Goal: Transaction & Acquisition: Purchase product/service

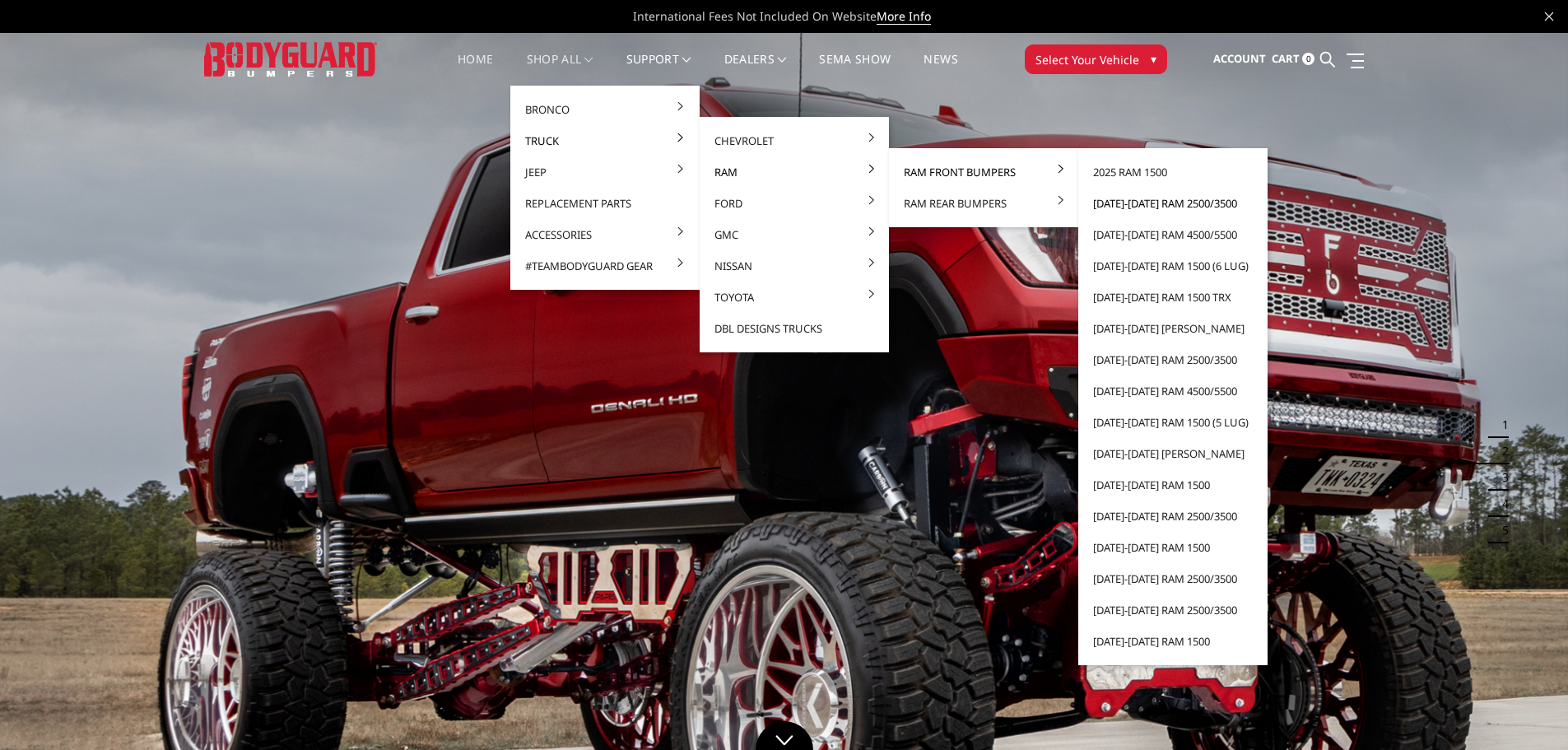
click at [1108, 204] on link "[DATE]-[DATE] Ram 2500/3500" at bounding box center [1173, 203] width 176 height 31
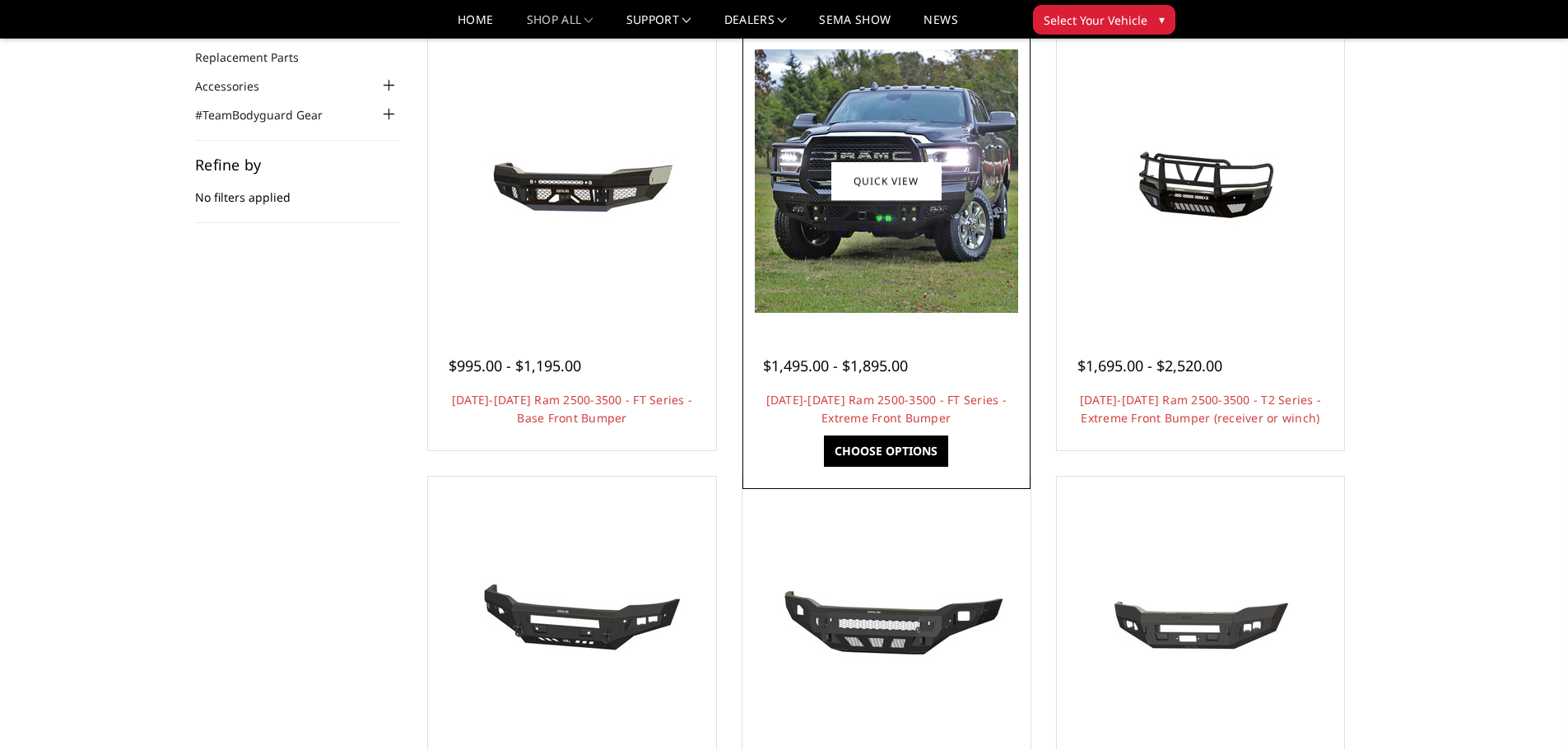
scroll to position [165, 0]
click at [920, 441] on link "Choose Options" at bounding box center [886, 452] width 124 height 31
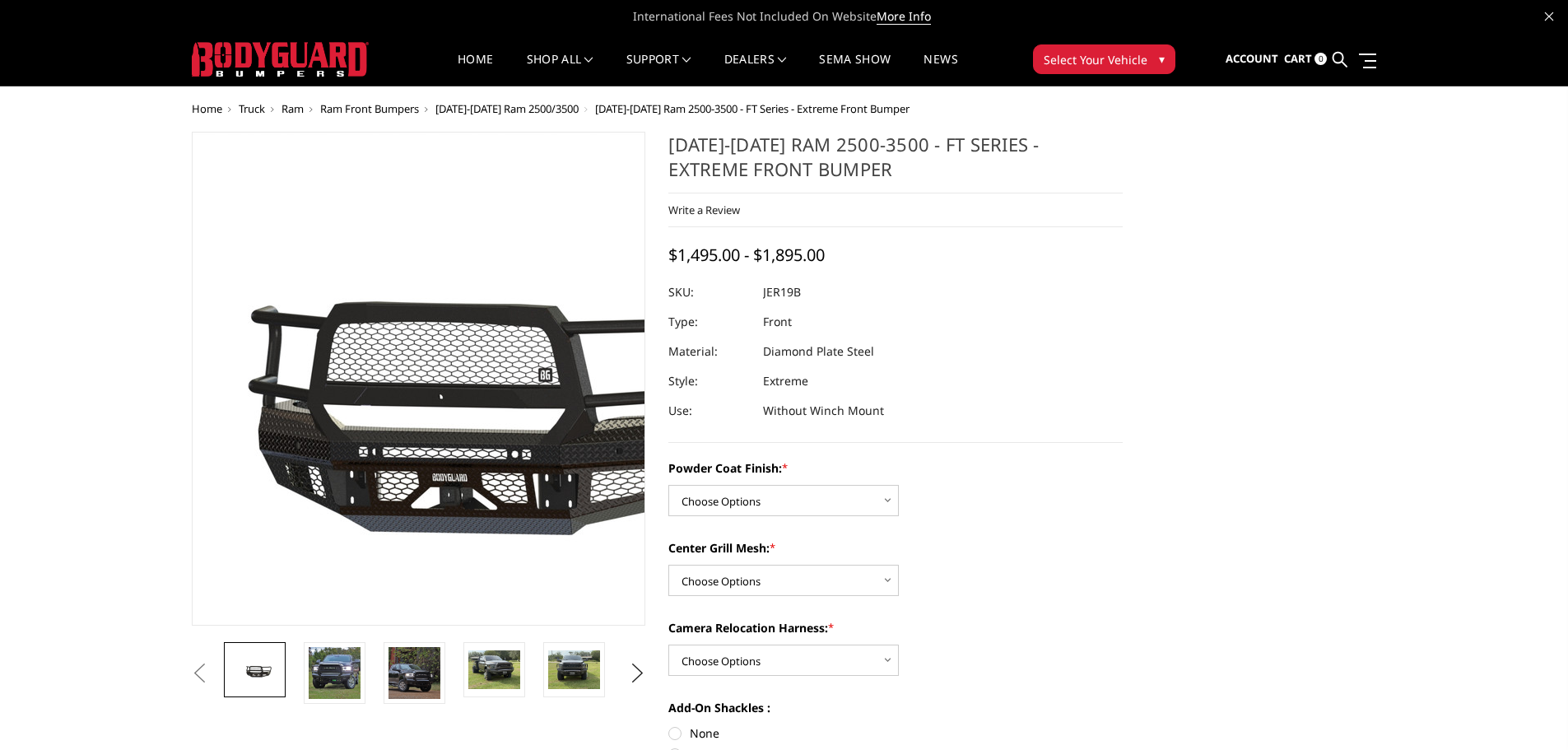
click at [415, 417] on img at bounding box center [426, 379] width 1054 height 493
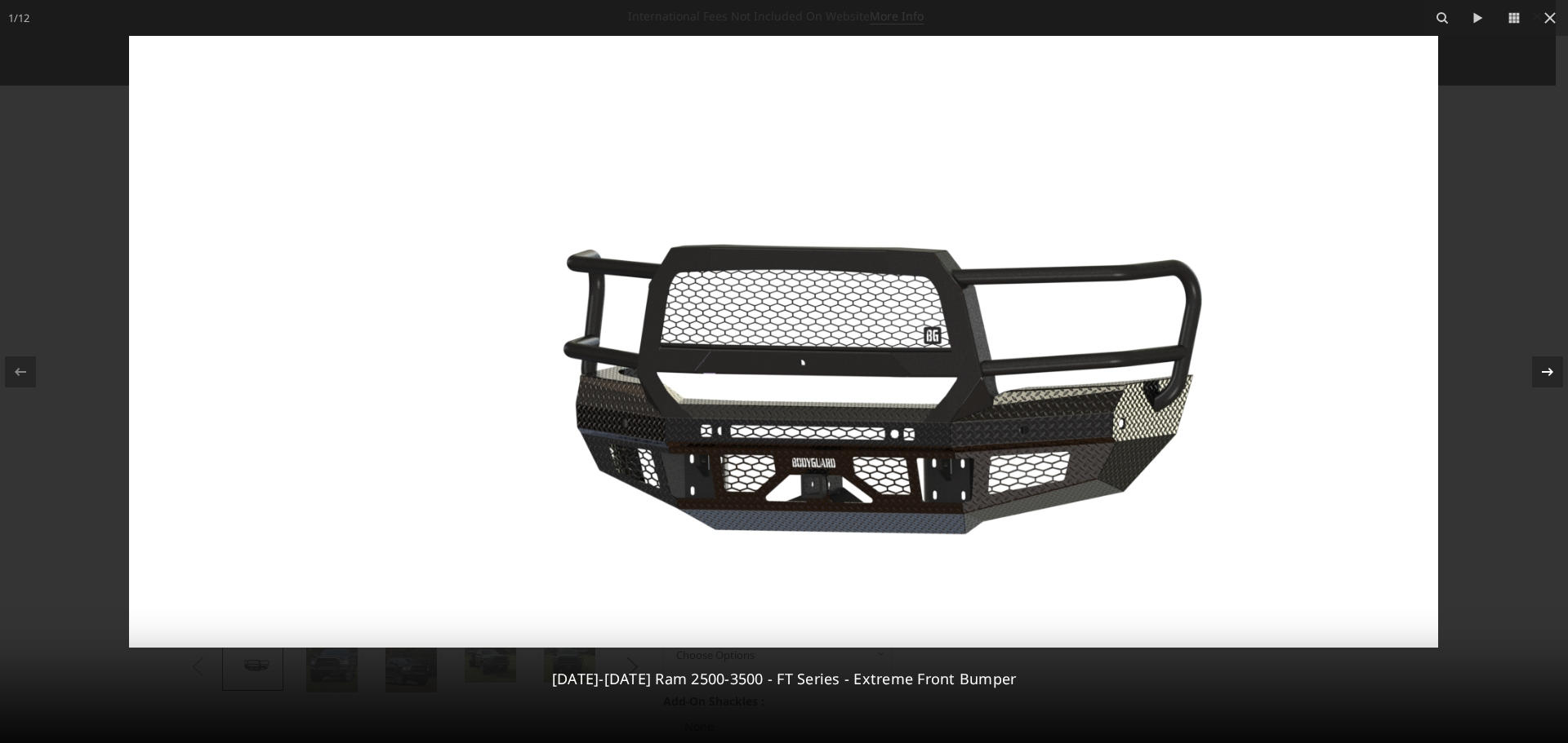
click at [1532, 362] on div at bounding box center [1546, 372] width 31 height 31
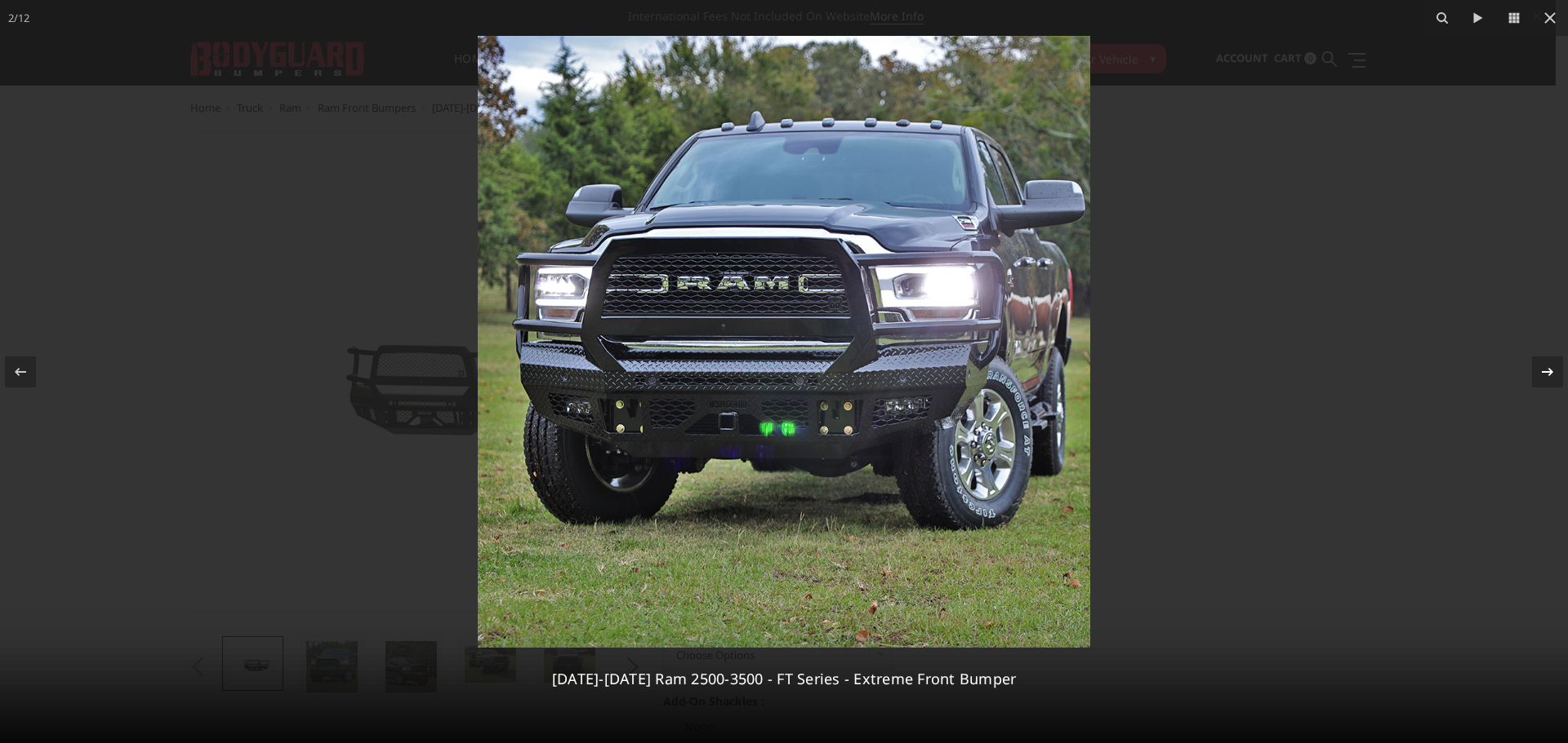
click at [1535, 370] on div at bounding box center [1546, 372] width 31 height 31
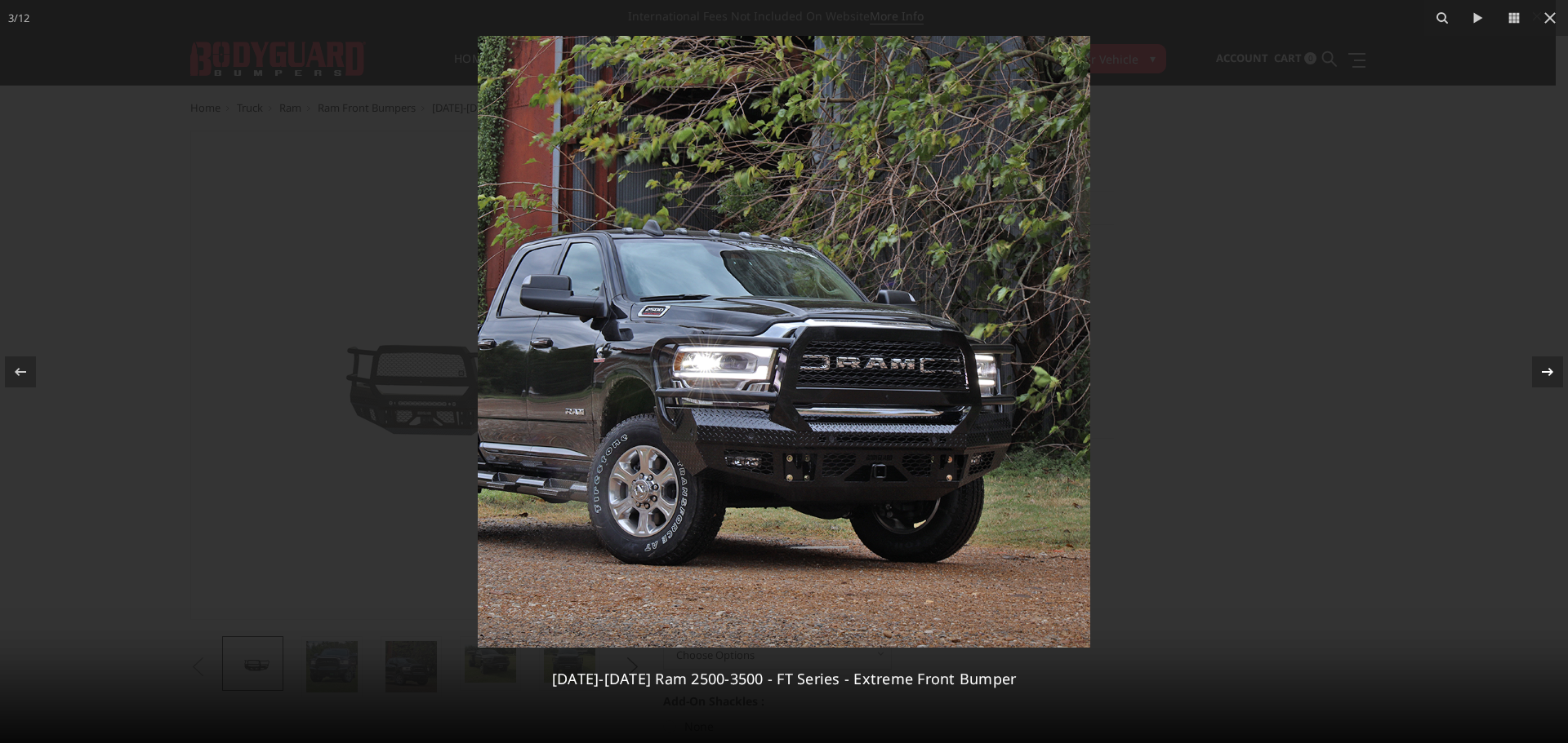
click at [1535, 370] on div at bounding box center [1546, 372] width 31 height 31
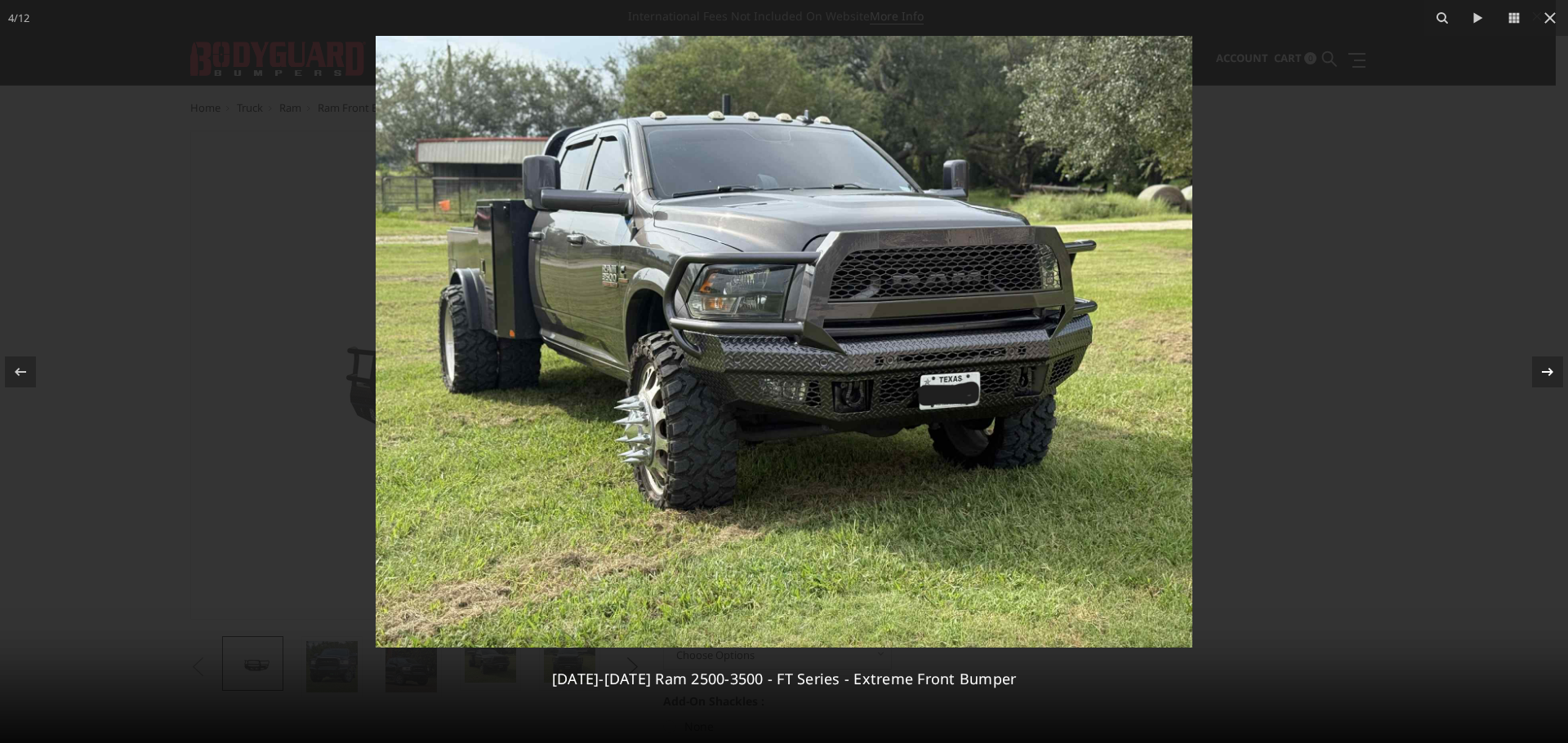
click at [1535, 370] on div at bounding box center [1546, 372] width 31 height 31
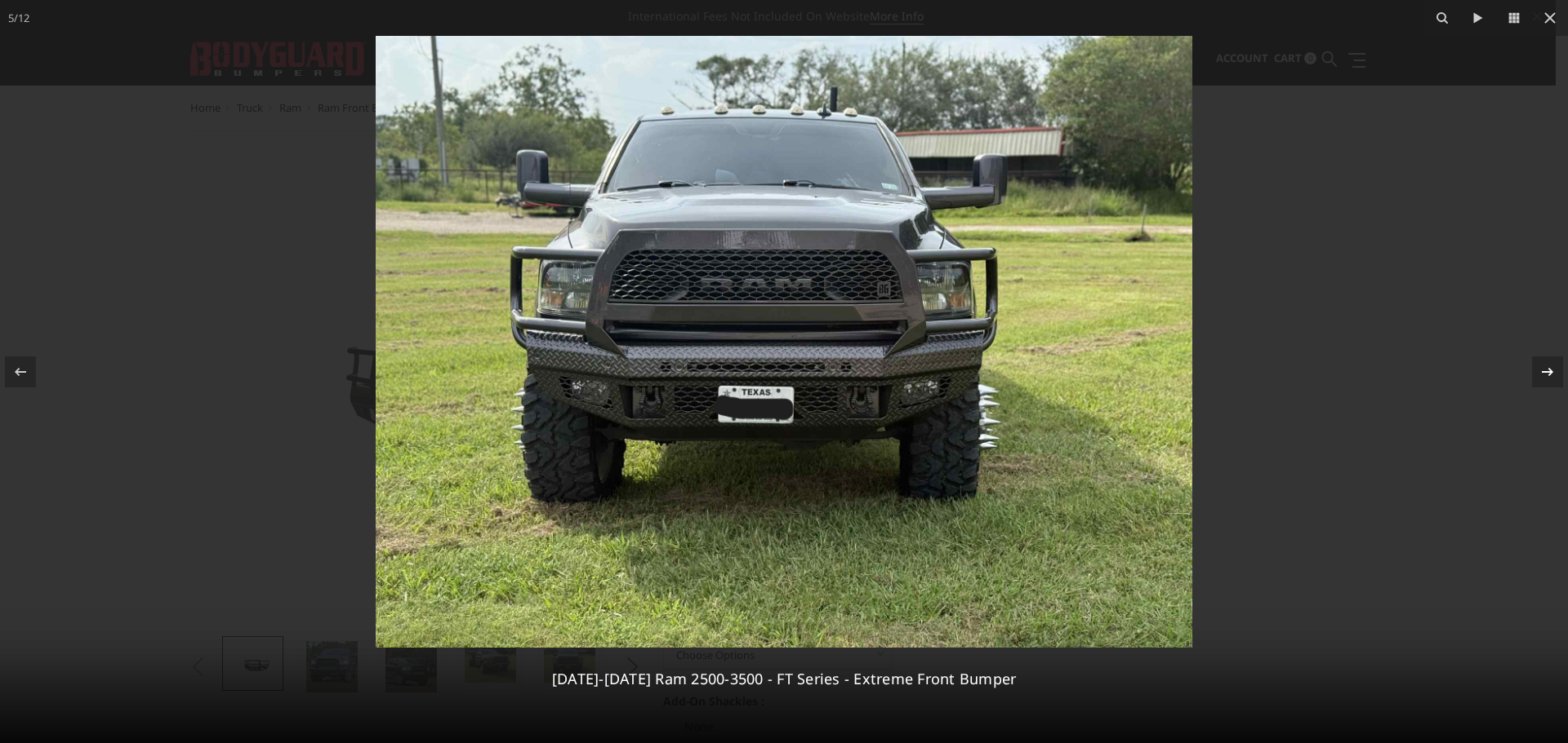
click at [1535, 370] on div at bounding box center [1546, 372] width 31 height 31
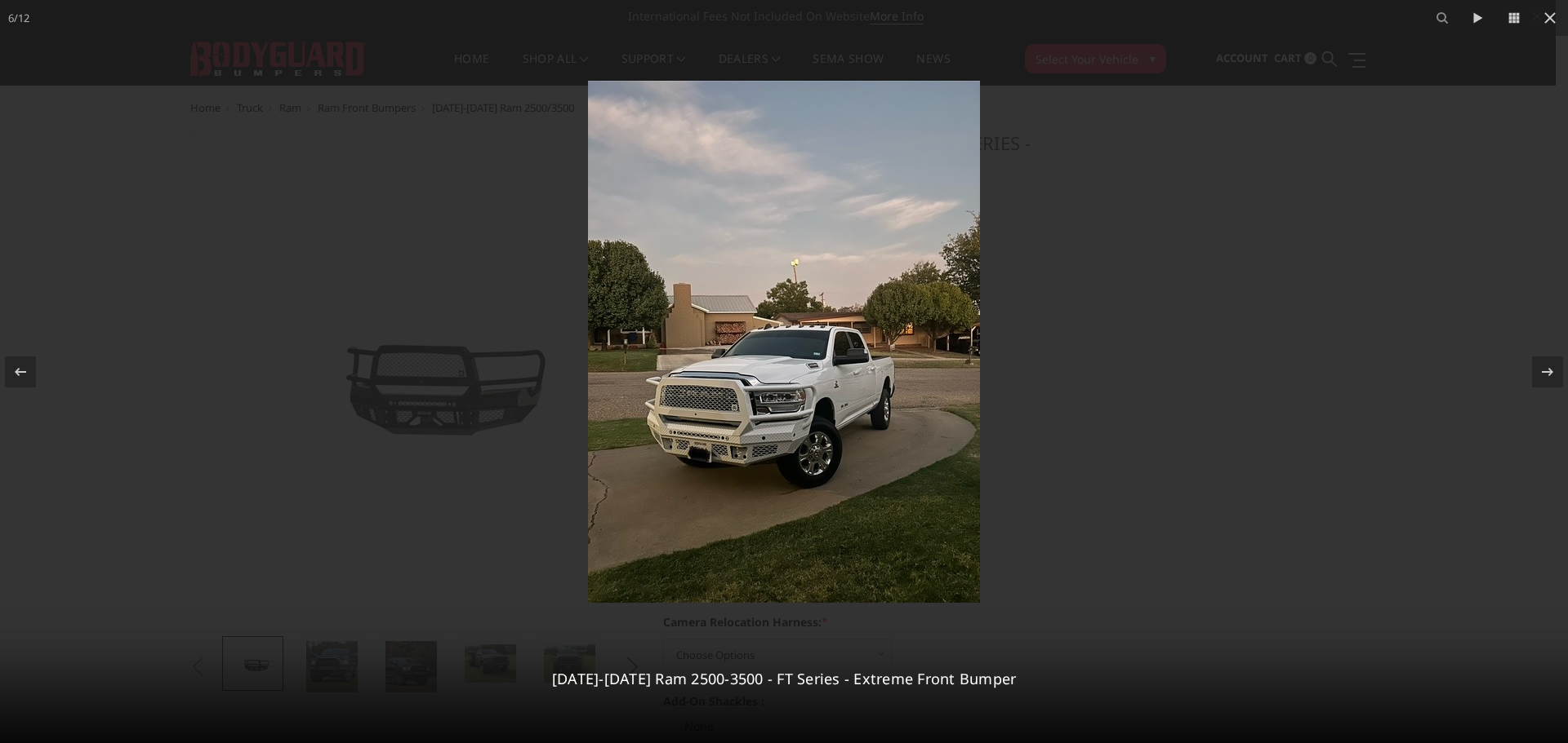
click at [614, 522] on img at bounding box center [784, 341] width 392 height 522
click at [1187, 342] on div at bounding box center [784, 371] width 1568 height 743
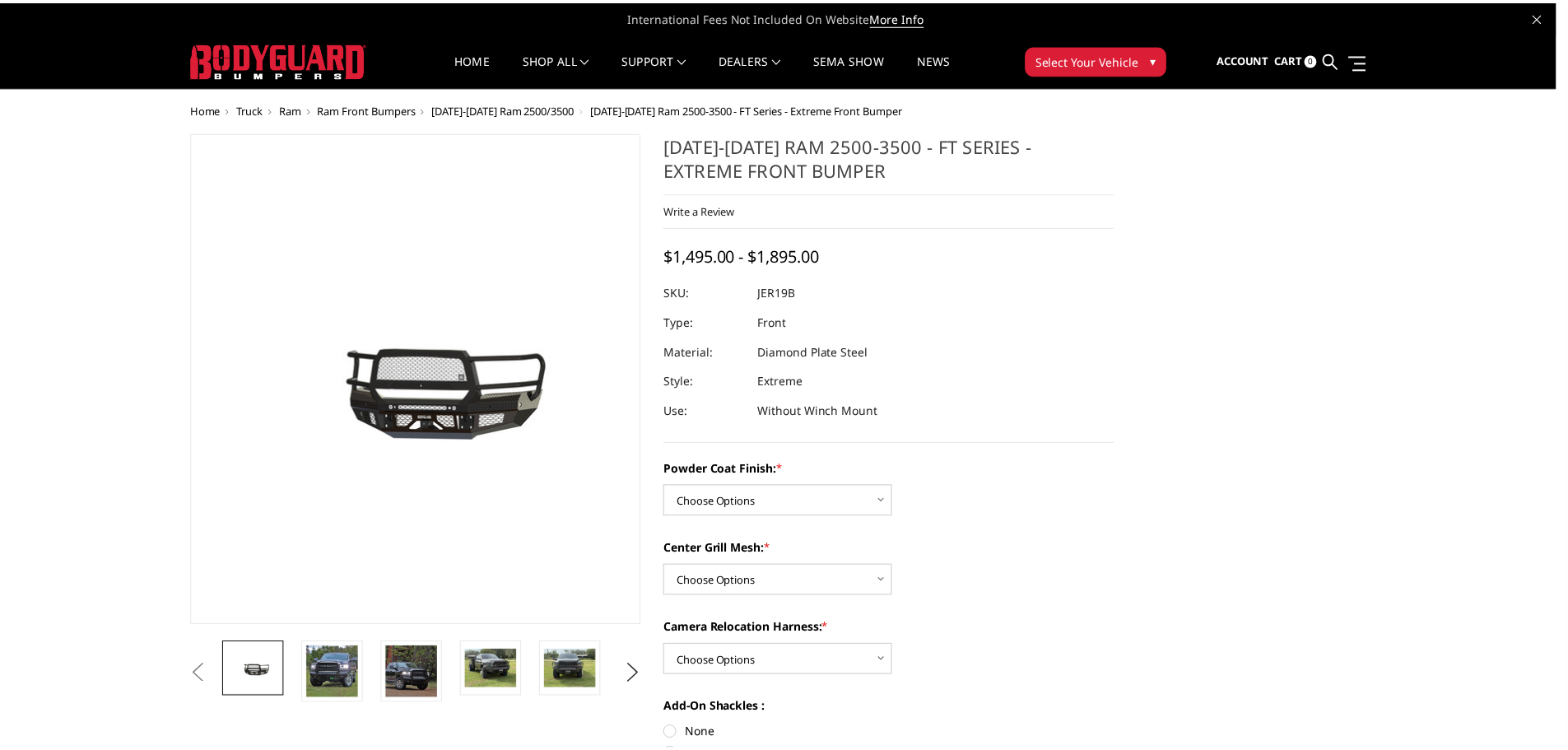
scroll to position [0, 237]
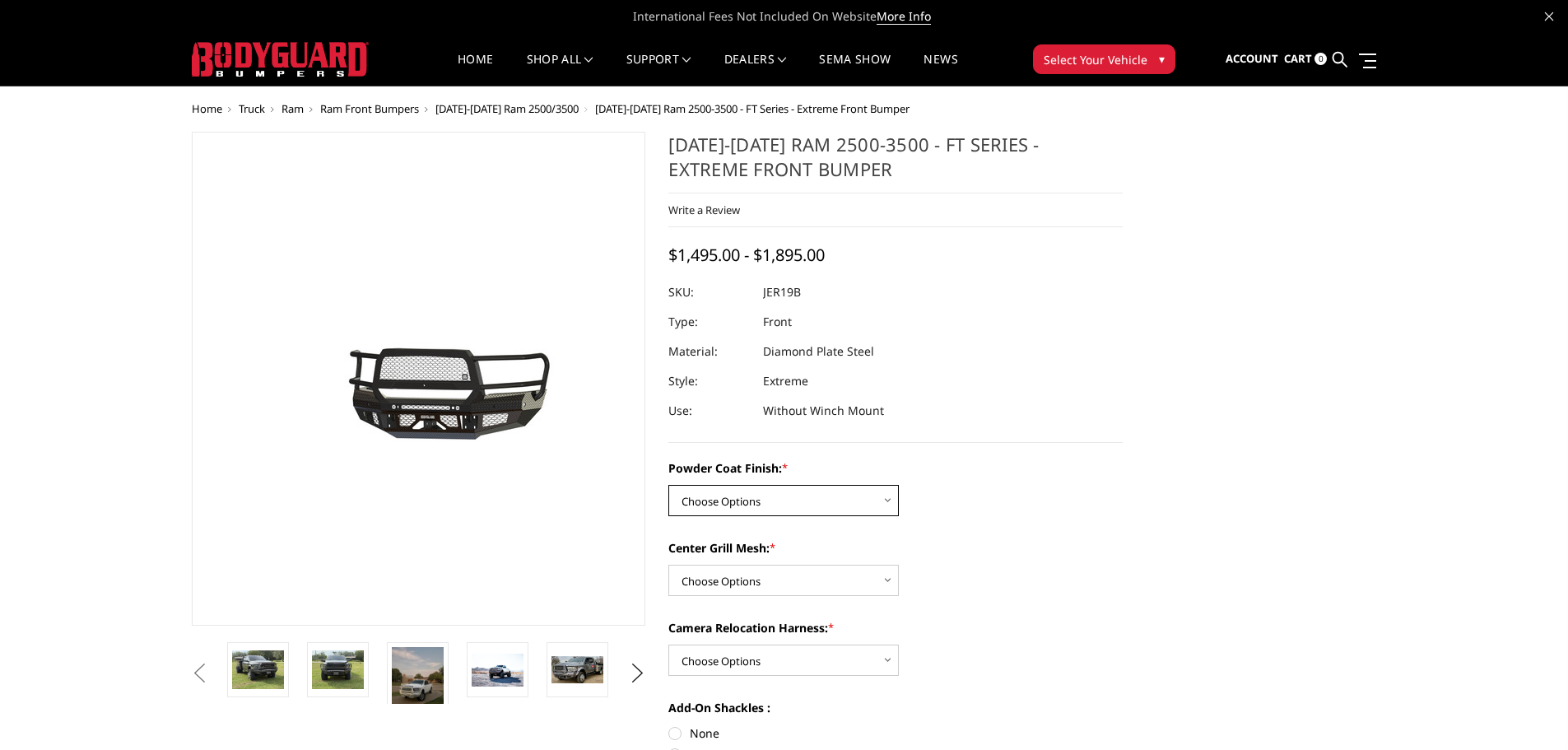
click at [804, 494] on select "Choose Options Bare Metal Gloss Black Powder Coat Textured Black Powder Coat" at bounding box center [784, 500] width 230 height 31
select select "3215"
click at [668, 485] on select "Choose Options Bare Metal Gloss Black Powder Coat Textured Black Powder Coat" at bounding box center [784, 500] width 230 height 31
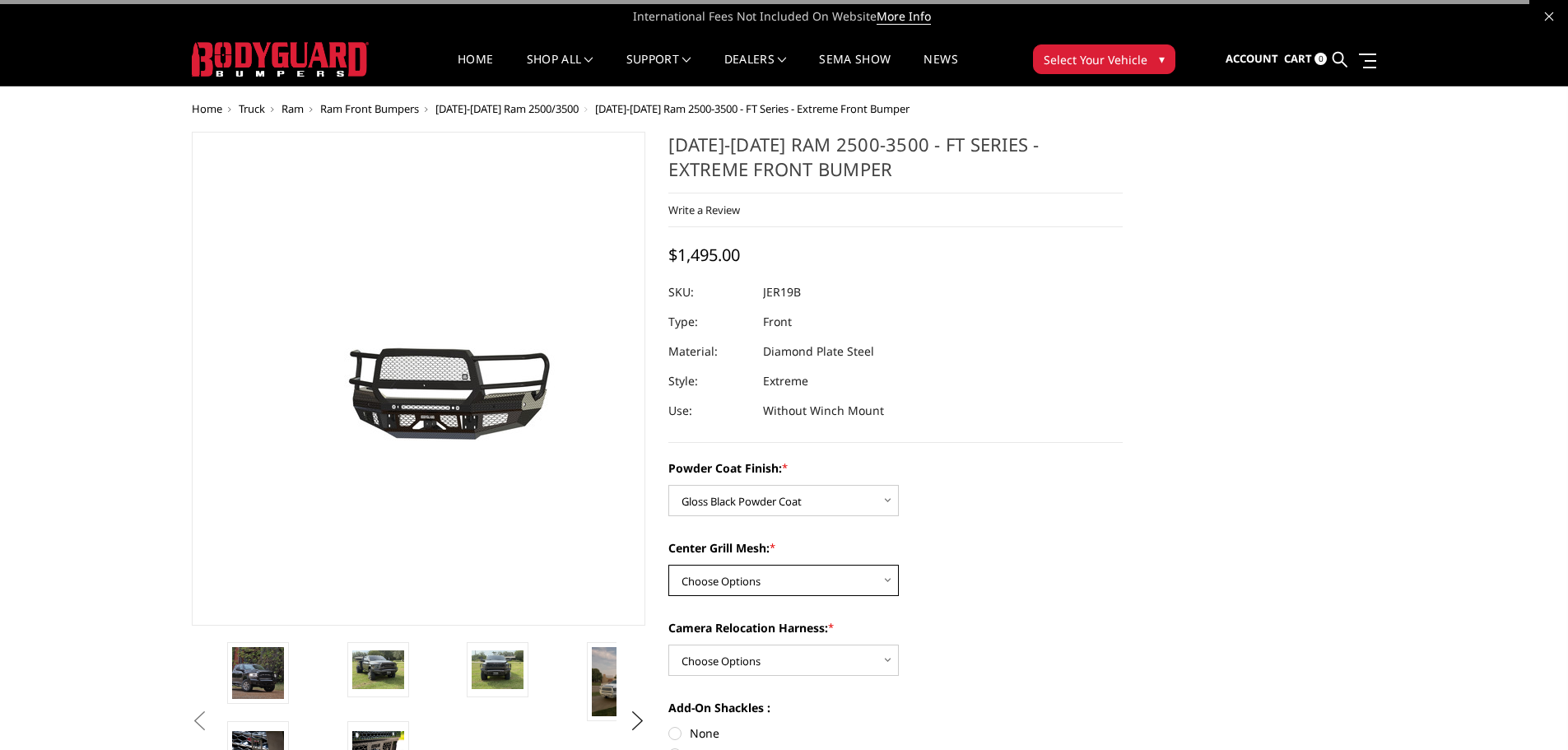
click at [799, 581] on select "Choose Options WITH Expanded Metal in Center Grill WITHOUT Expanded Metal in Ce…" at bounding box center [784, 580] width 230 height 31
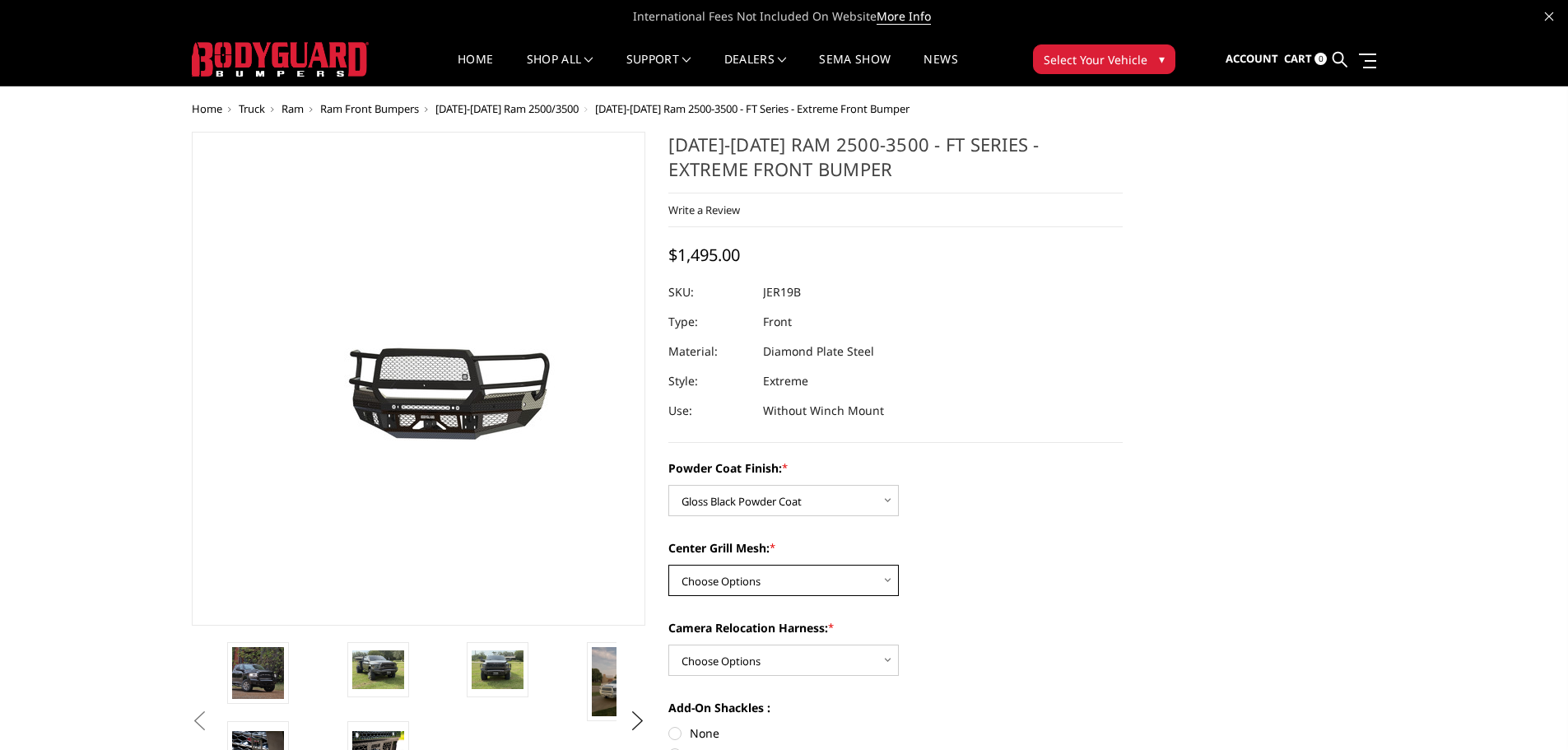
select select "3217"
click at [668, 565] on select "Choose Options WITH Expanded Metal in Center Grill WITHOUT Expanded Metal in Ce…" at bounding box center [784, 580] width 230 height 31
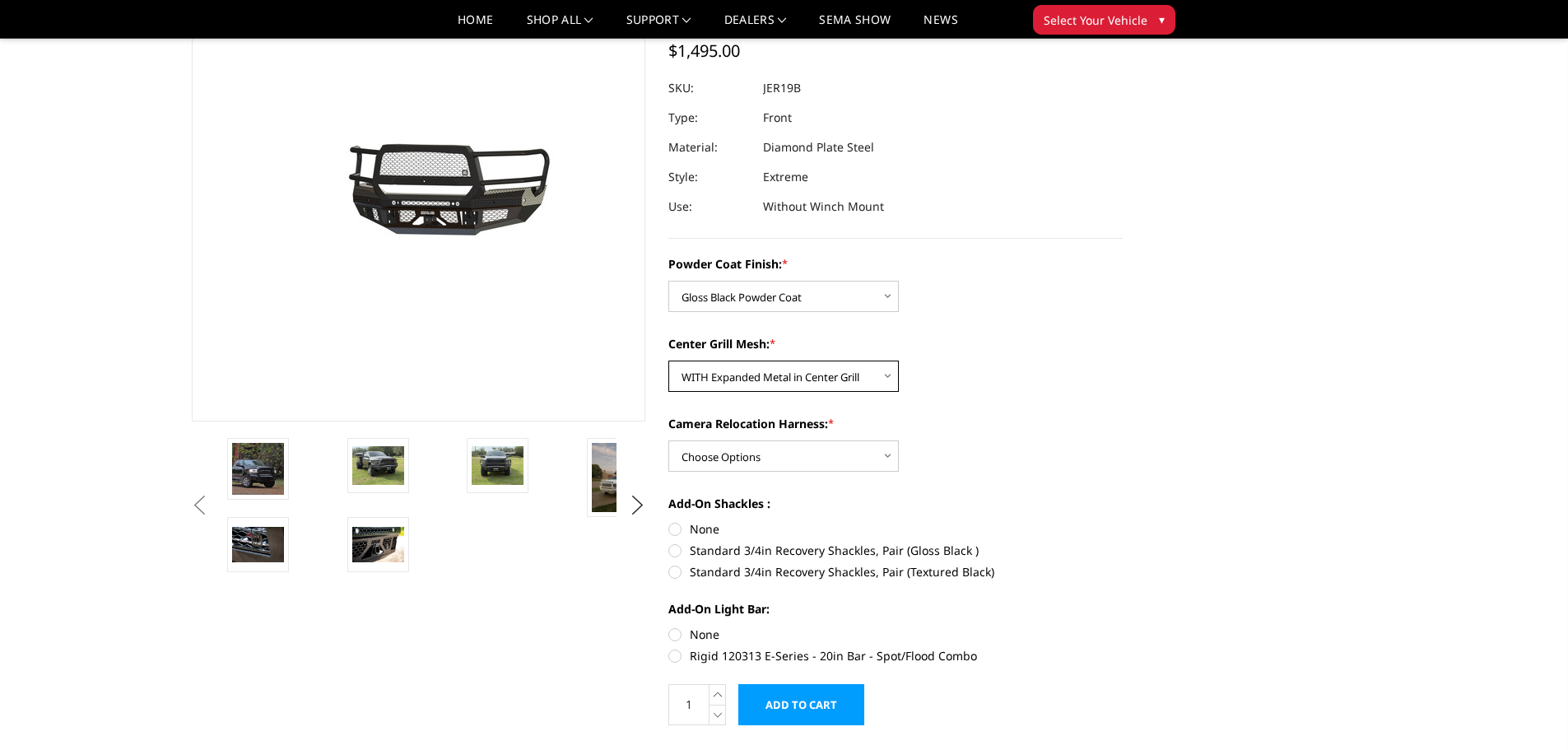
scroll to position [165, 0]
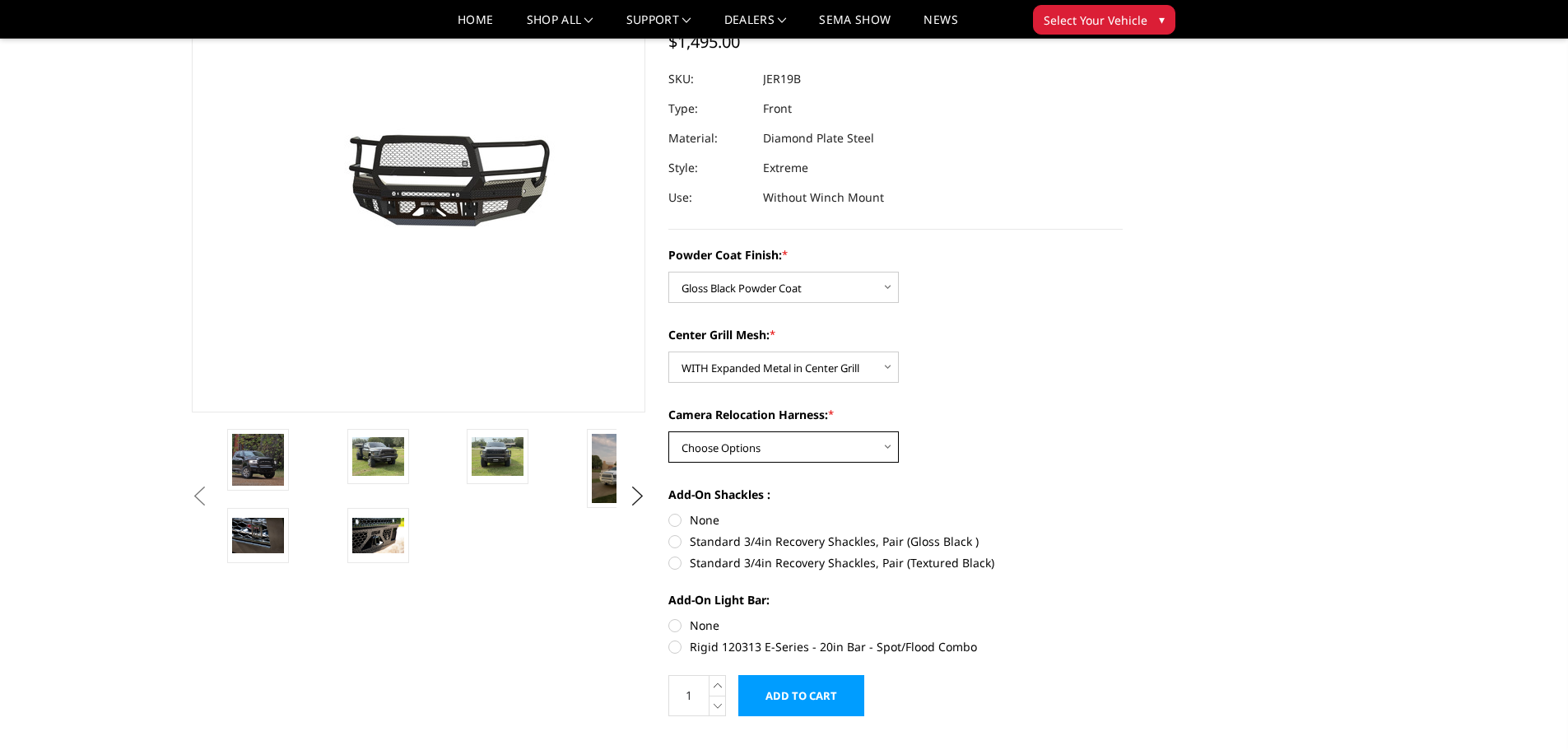
click at [777, 452] on select "Choose Options WITH Camera Relocation Harness WITHOUT Camera Relocation Harness" at bounding box center [784, 447] width 230 height 31
select select "3219"
click at [668, 432] on select "Choose Options WITH Camera Relocation Harness WITHOUT Camera Relocation Harness" at bounding box center [784, 447] width 230 height 31
click at [680, 523] on label "None" at bounding box center [896, 520] width 454 height 17
click at [669, 512] on input "None" at bounding box center [668, 511] width 1 height 1
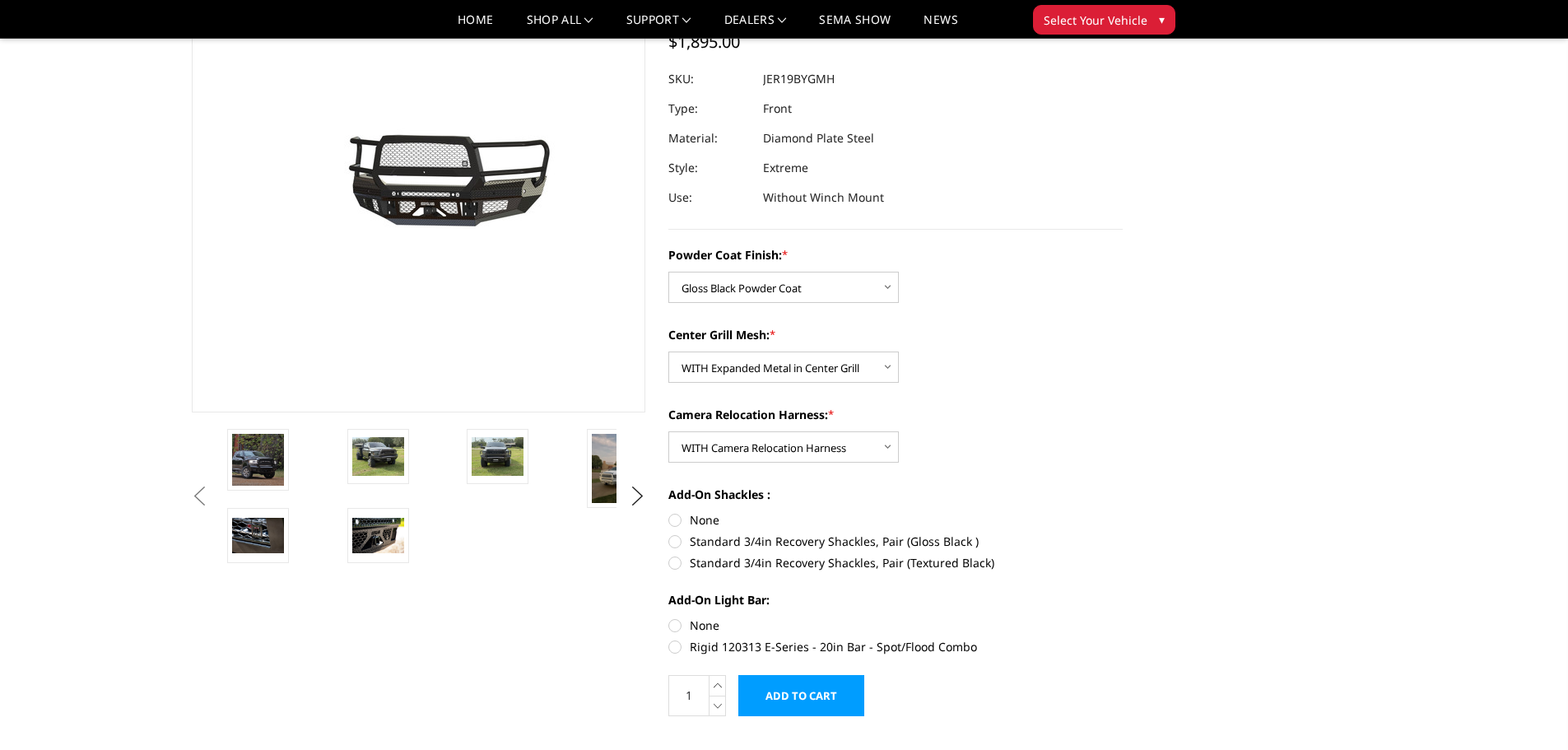
radio input "true"
click at [674, 621] on label "None" at bounding box center [896, 625] width 454 height 17
click at [669, 618] on input "None" at bounding box center [668, 617] width 1 height 1
radio input "true"
click at [378, 457] on img at bounding box center [378, 457] width 52 height 39
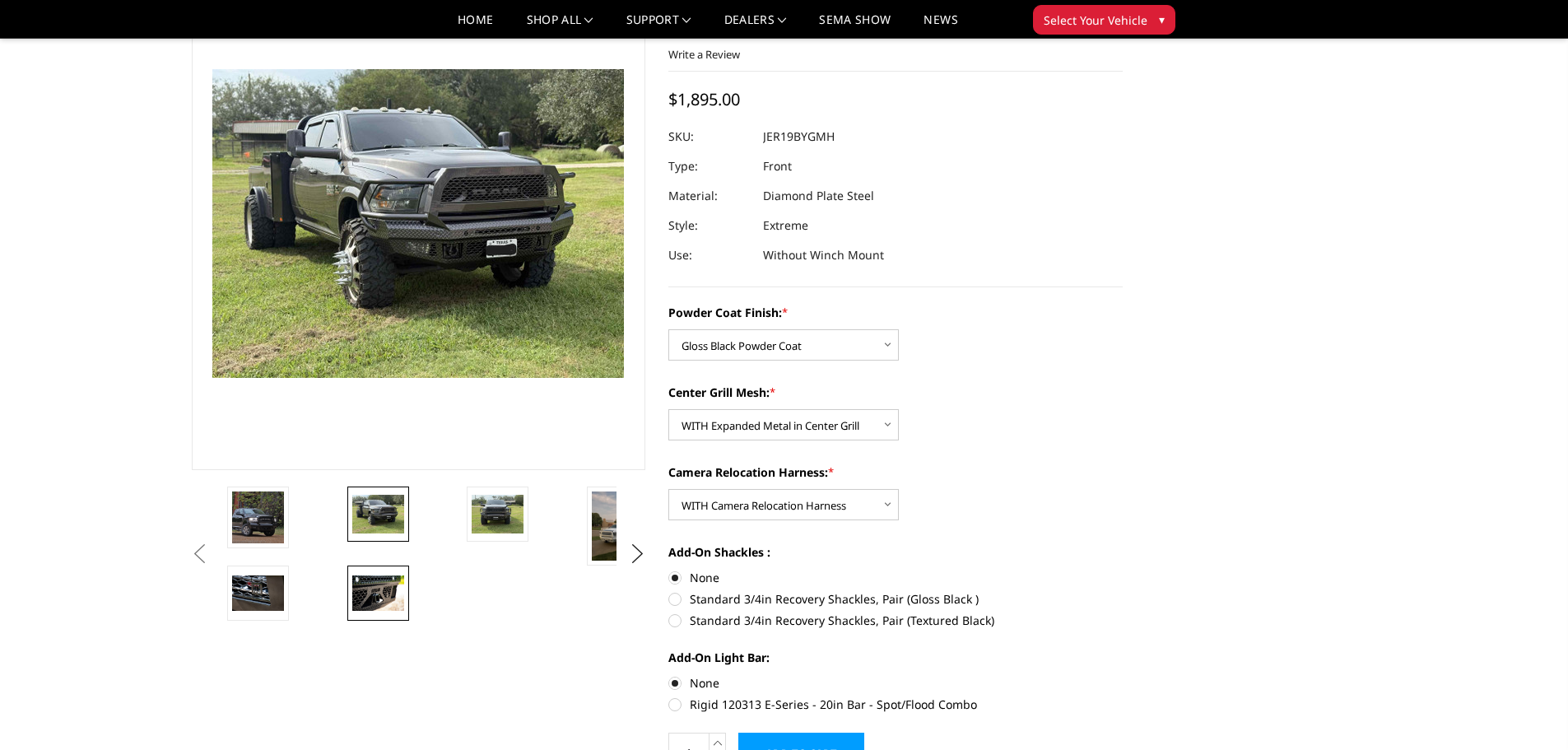
click at [379, 588] on img at bounding box center [378, 592] width 52 height 35
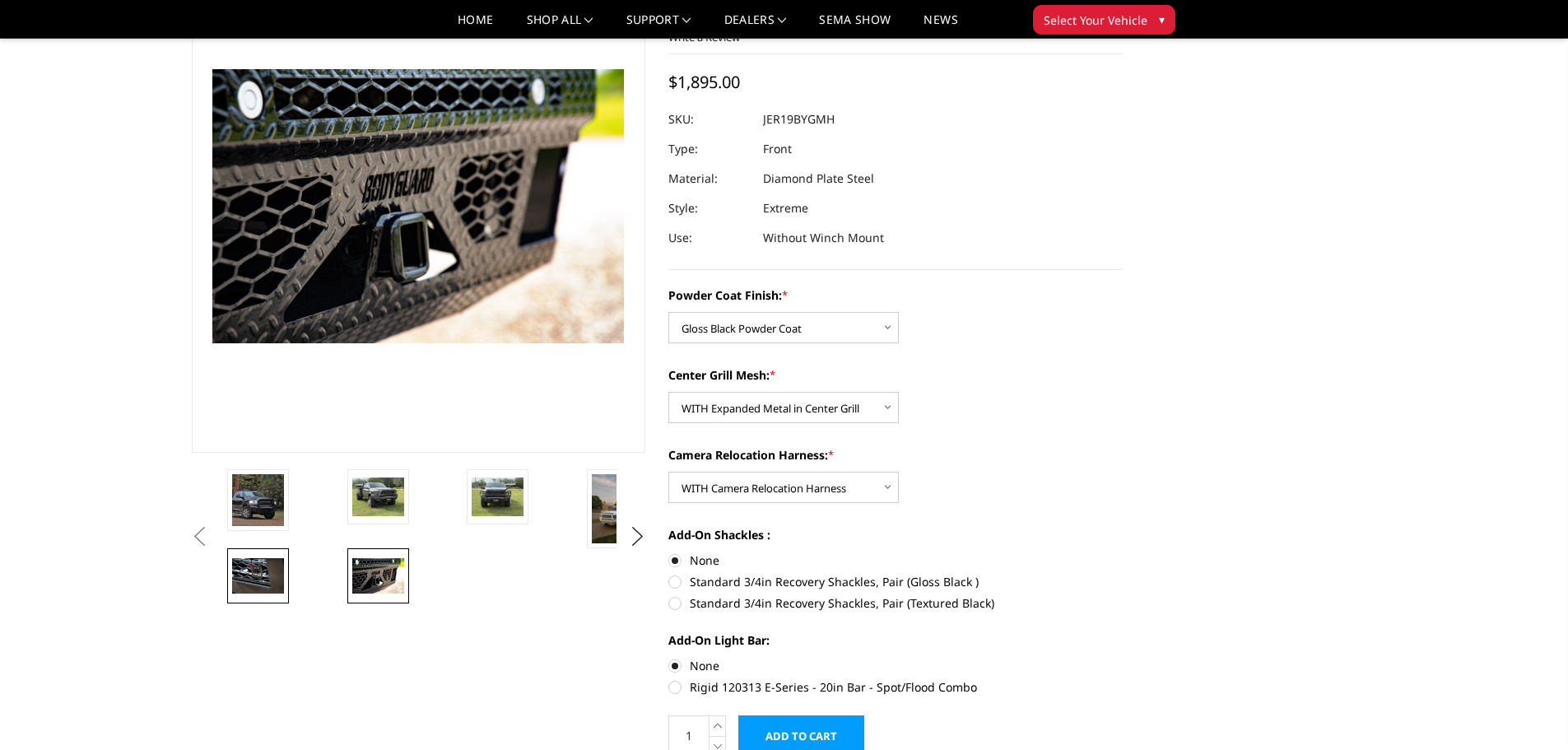
click at [245, 568] on img at bounding box center [257, 575] width 52 height 35
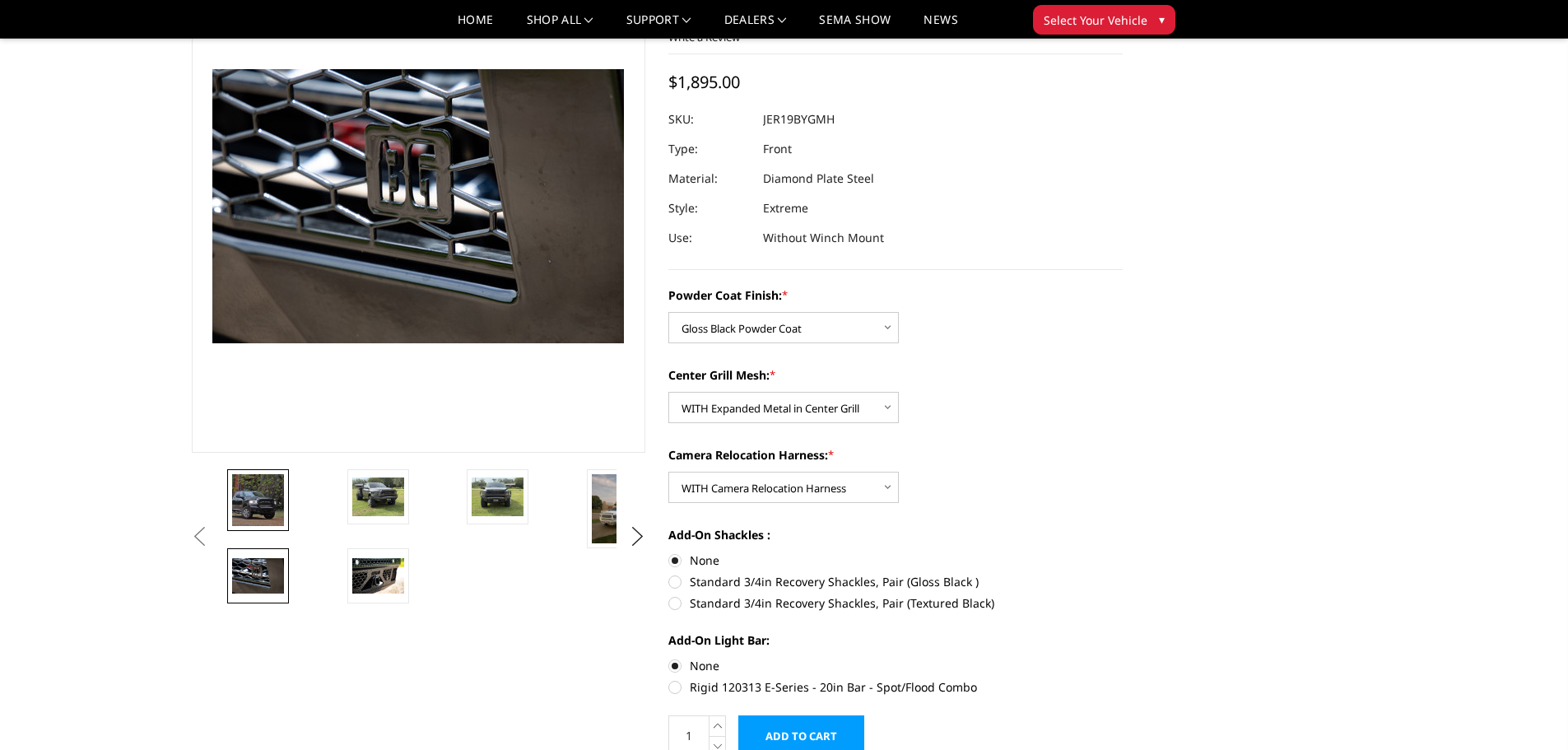
click at [244, 502] on img at bounding box center [257, 500] width 52 height 52
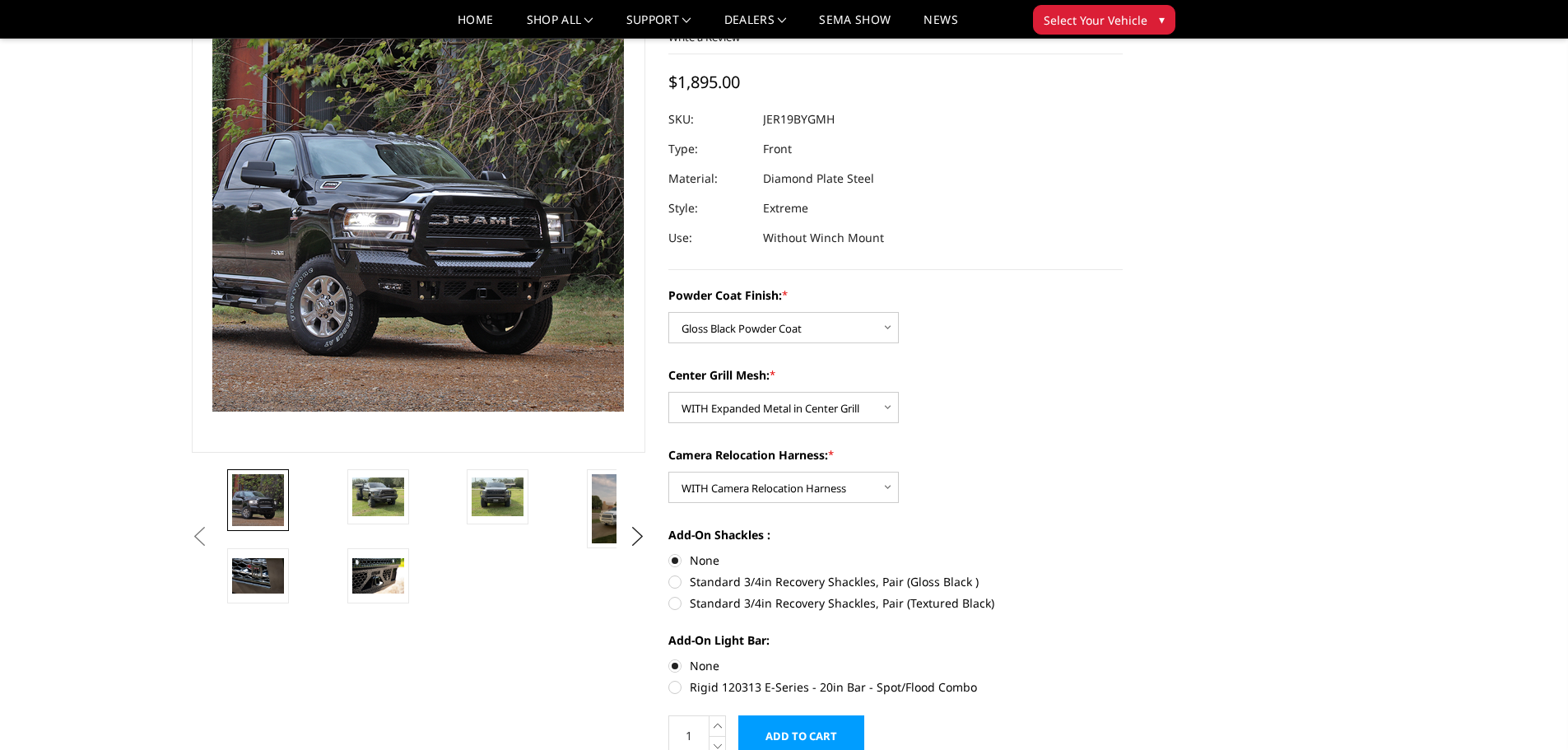
scroll to position [56, 0]
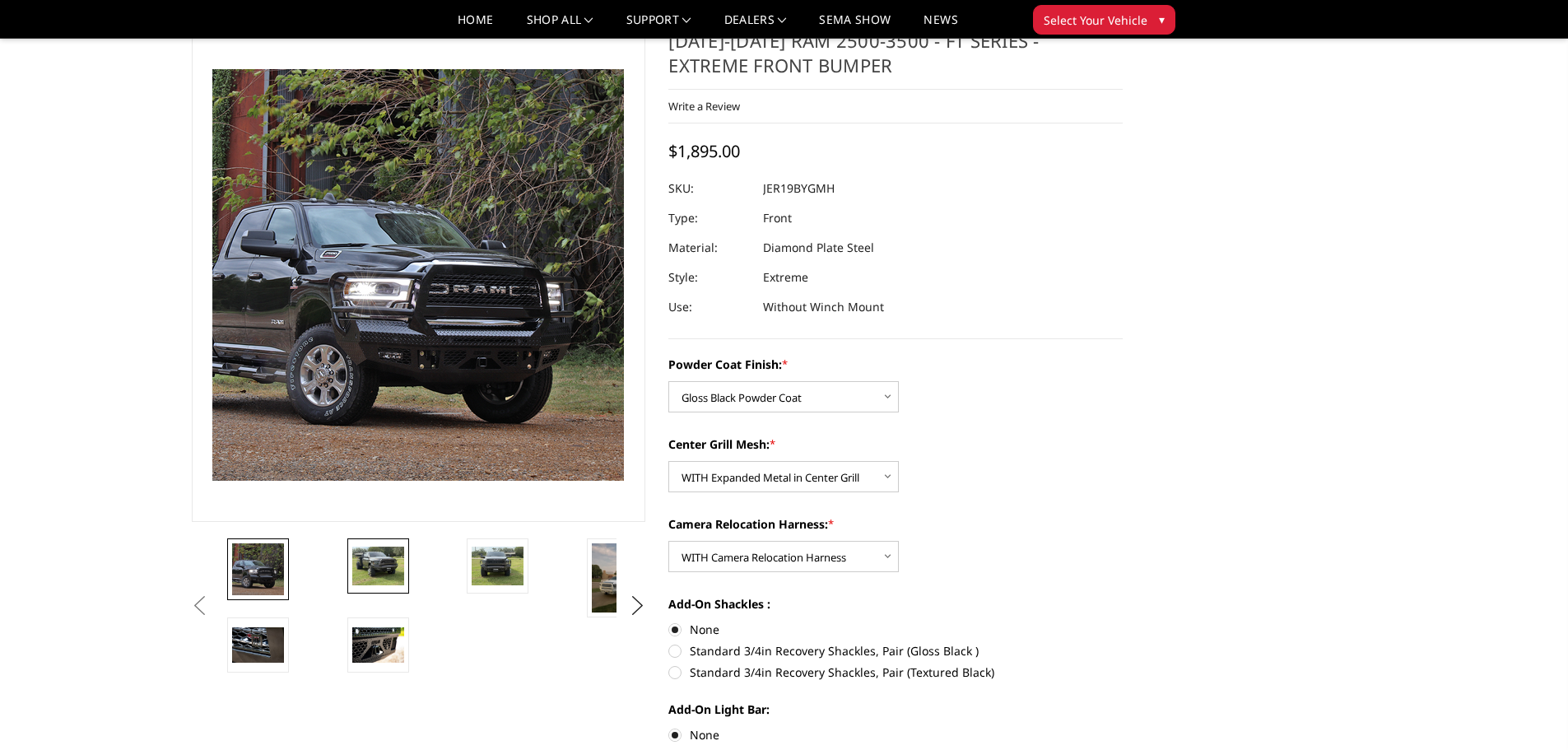
click at [386, 545] on link at bounding box center [377, 566] width 61 height 56
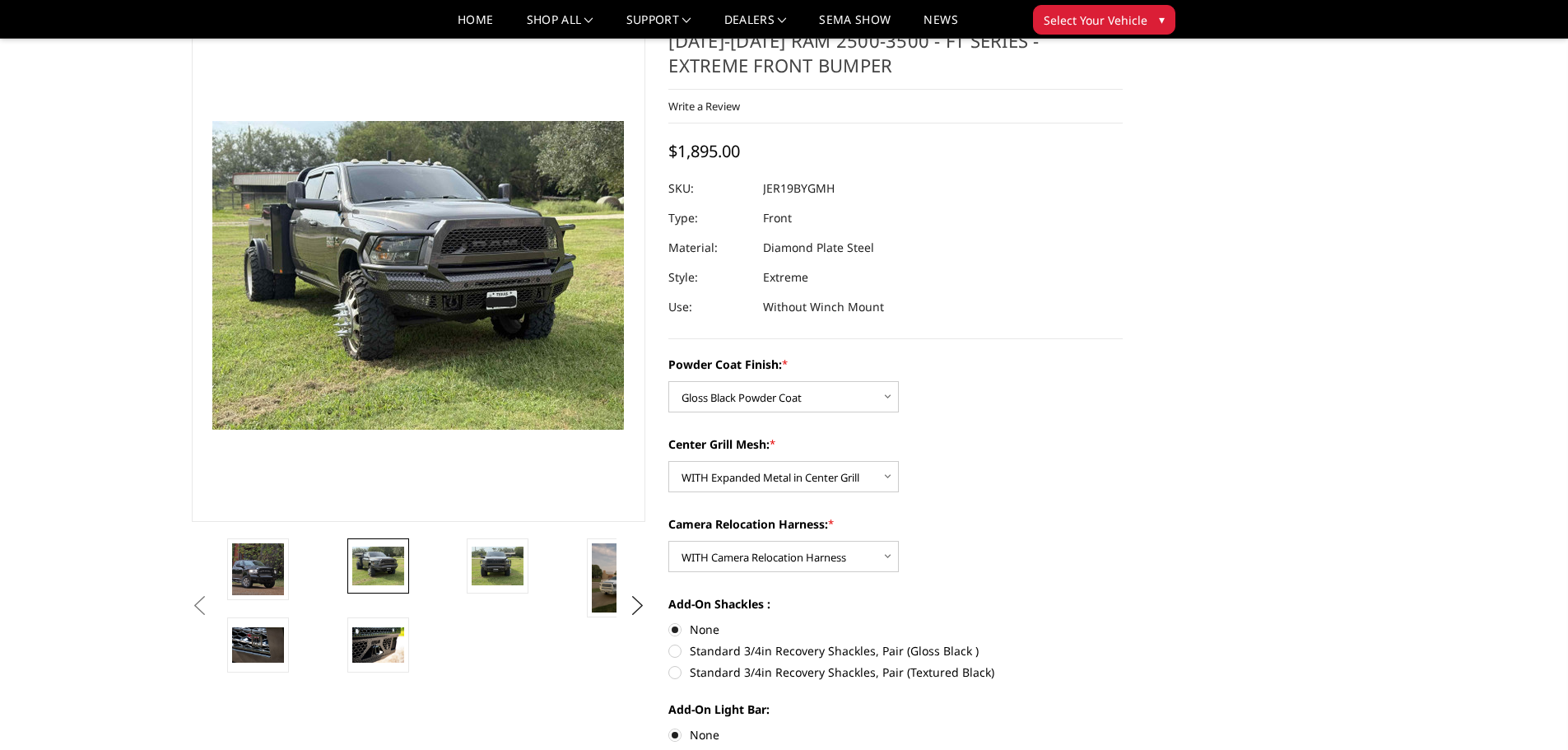
click at [448, 537] on section "Previous Next" at bounding box center [419, 351] width 477 height 645
click at [508, 555] on img at bounding box center [497, 566] width 52 height 39
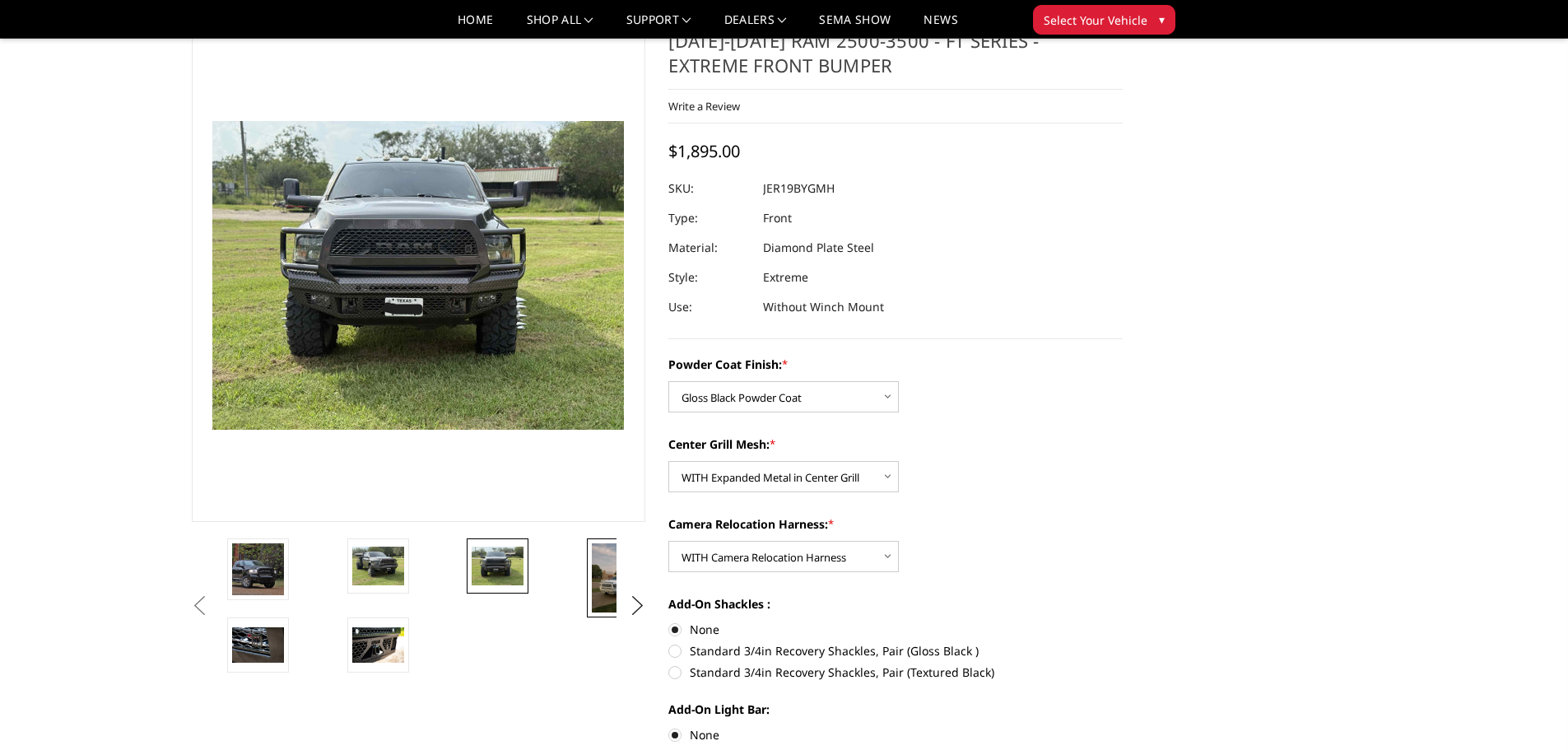
click at [603, 581] on img at bounding box center [618, 577] width 52 height 69
